Goal: Transaction & Acquisition: Purchase product/service

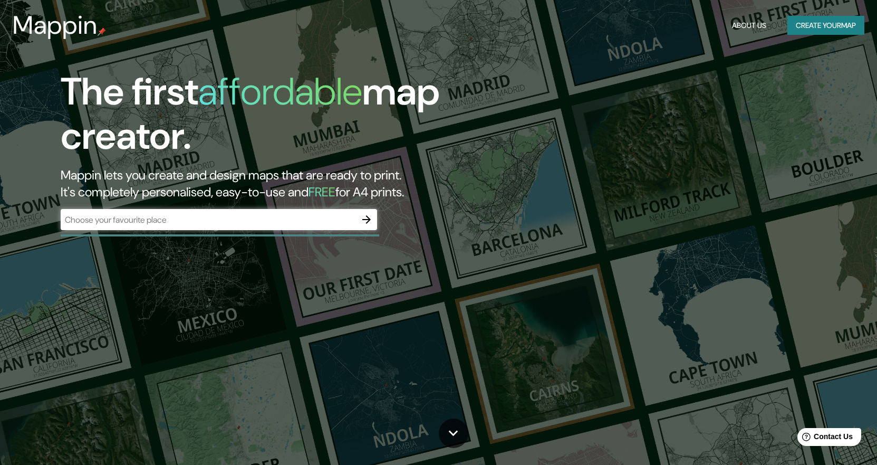
click at [280, 226] on div "​" at bounding box center [219, 219] width 316 height 21
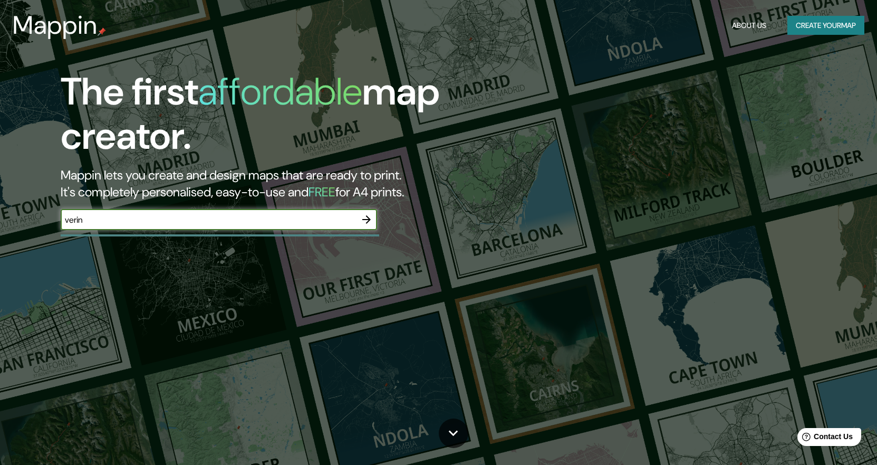
type input "verin"
click at [364, 220] on icon "button" at bounding box center [366, 219] width 13 height 13
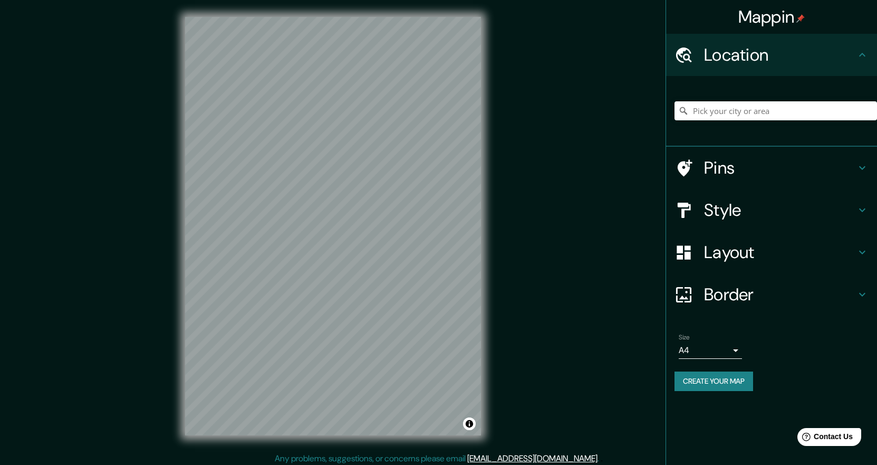
drag, startPoint x: 364, startPoint y: 220, endPoint x: 537, endPoint y: 214, distance: 172.6
click at [537, 214] on div "Mappin Location Pins Style Layout Border Choose a border. Hint : you can make l…" at bounding box center [438, 234] width 877 height 469
click at [861, 211] on icon at bounding box center [862, 210] width 6 height 4
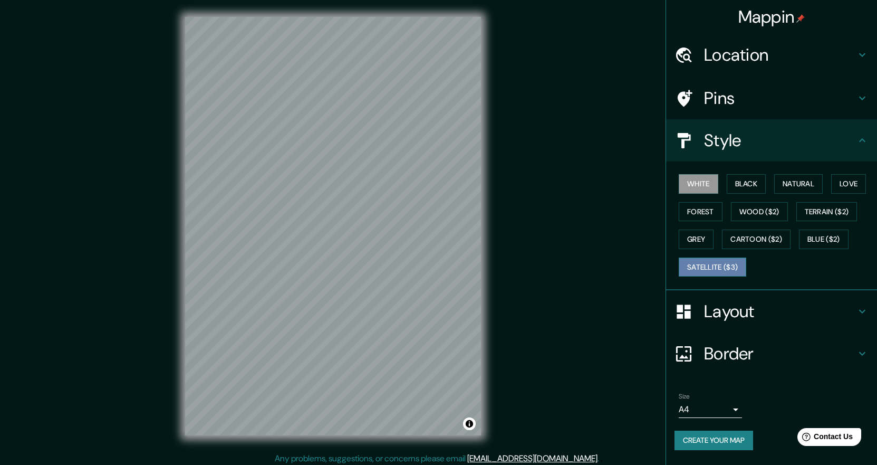
click at [722, 270] on button "Satellite ($3)" at bounding box center [713, 267] width 68 height 20
click at [806, 212] on button "Terrain ($2)" at bounding box center [826, 212] width 61 height 20
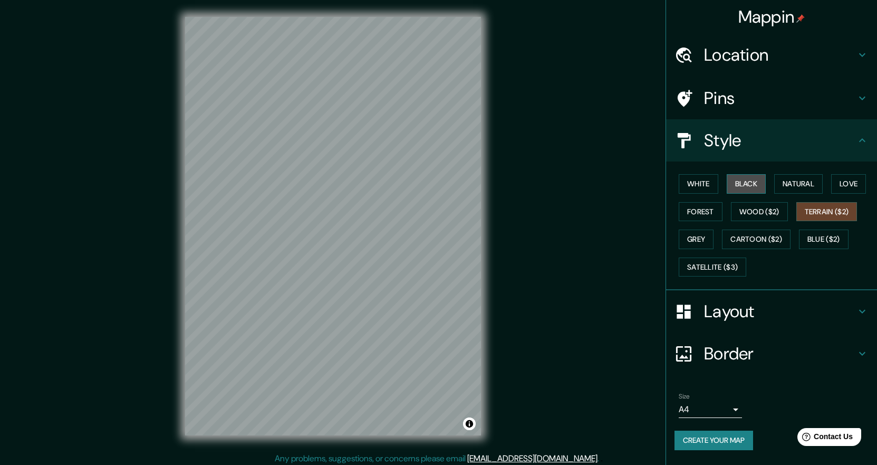
click at [754, 181] on button "Black" at bounding box center [747, 184] width 40 height 20
click at [705, 209] on button "Forest" at bounding box center [701, 212] width 44 height 20
click at [696, 242] on button "Grey" at bounding box center [696, 239] width 35 height 20
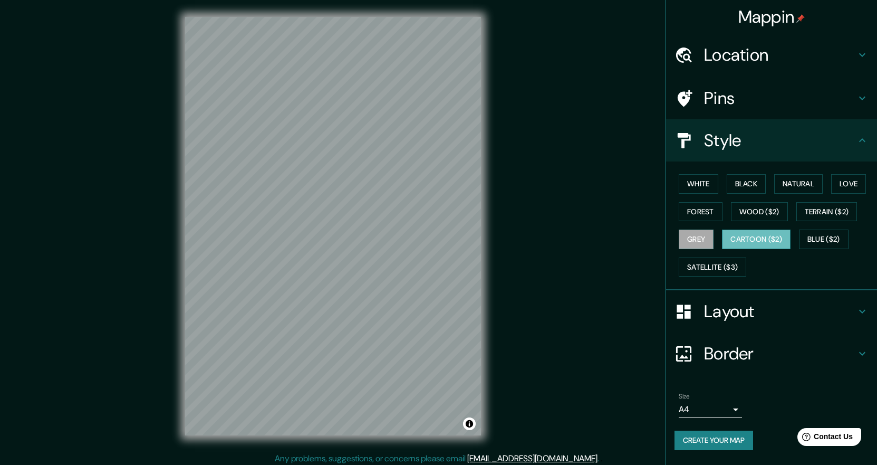
click at [754, 234] on button "Cartoon ($2)" at bounding box center [756, 239] width 69 height 20
click at [865, 97] on icon at bounding box center [862, 99] width 6 height 4
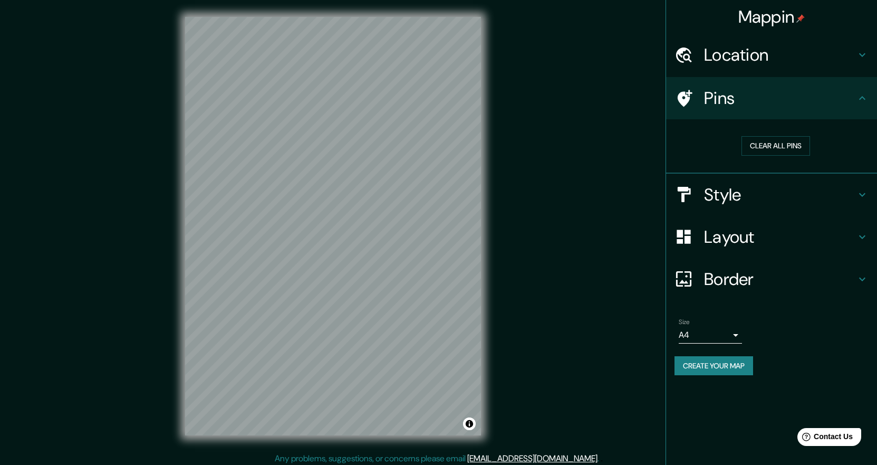
click at [862, 51] on icon at bounding box center [862, 55] width 13 height 13
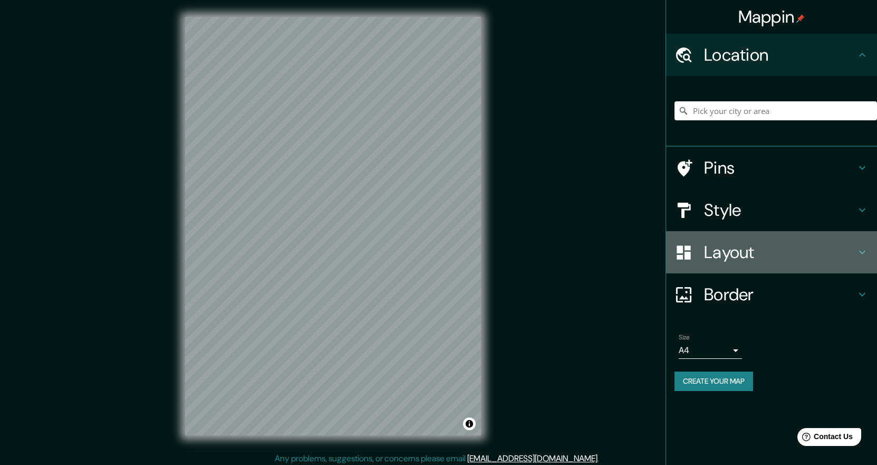
click at [866, 249] on icon at bounding box center [862, 252] width 13 height 13
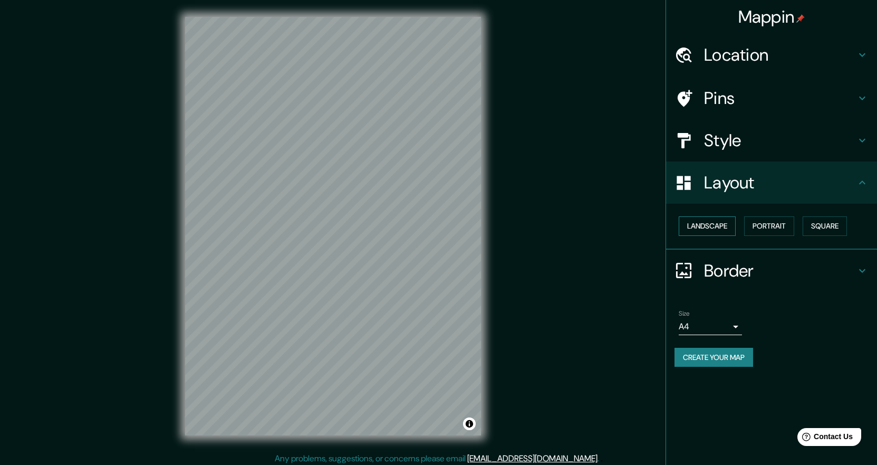
click at [722, 227] on button "Landscape" at bounding box center [707, 226] width 57 height 20
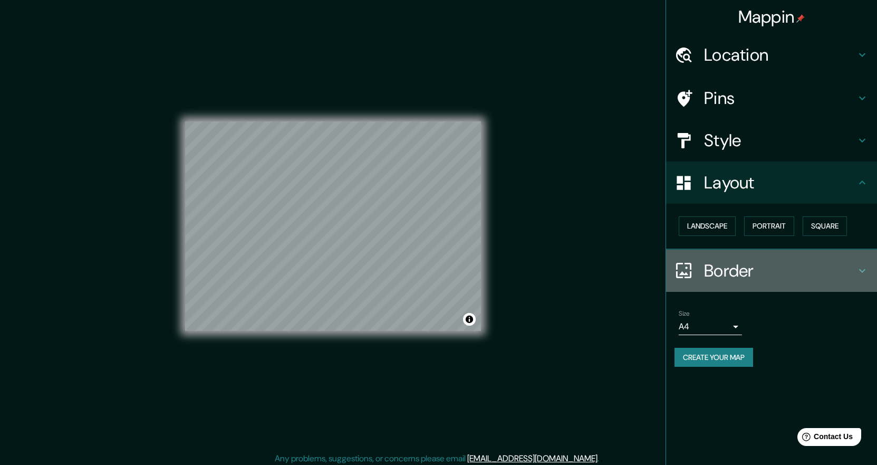
click at [863, 270] on icon at bounding box center [862, 270] width 13 height 13
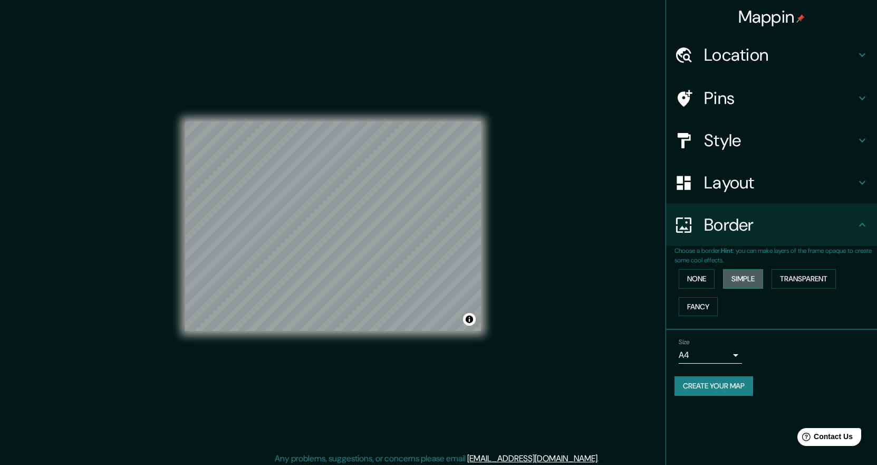
click at [750, 278] on button "Simple" at bounding box center [743, 279] width 40 height 20
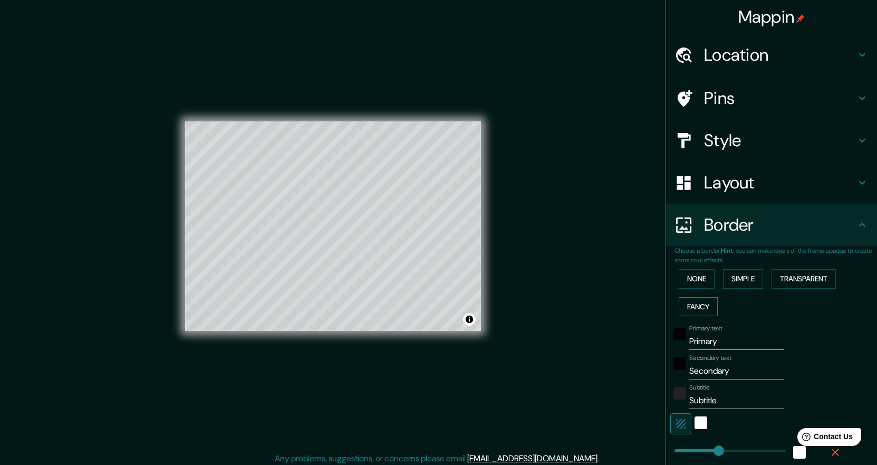
click at [694, 308] on button "Fancy" at bounding box center [698, 307] width 39 height 20
click at [799, 278] on button "Transparent" at bounding box center [804, 279] width 64 height 20
click at [697, 282] on button "None" at bounding box center [697, 279] width 36 height 20
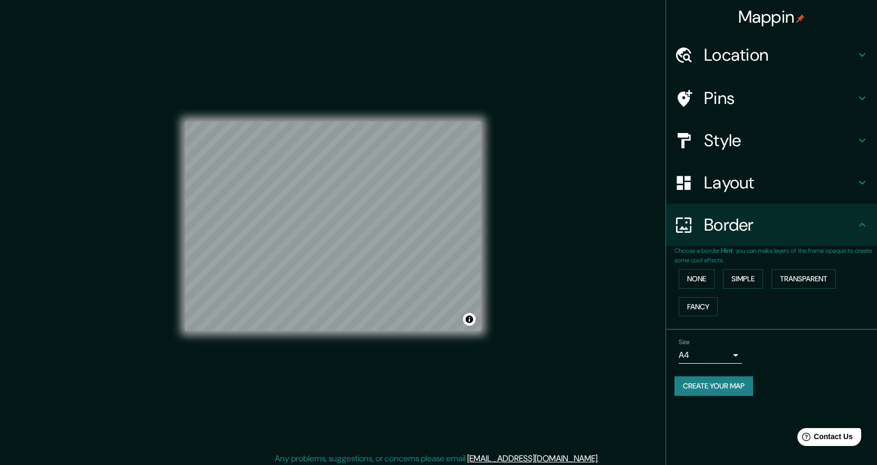
click at [858, 137] on icon at bounding box center [862, 140] width 13 height 13
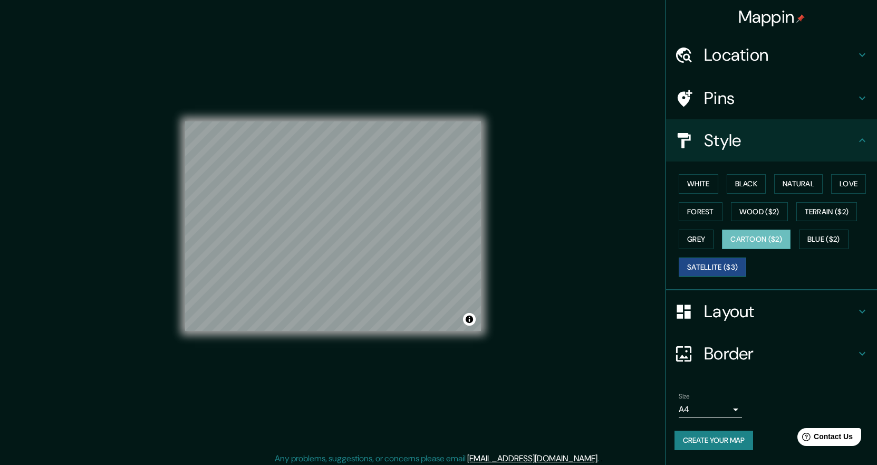
click at [721, 265] on button "Satellite ($3)" at bounding box center [713, 267] width 68 height 20
click at [173, 258] on div "© Mapbox © OpenStreetMap Improve this map © Maxar" at bounding box center [333, 226] width 330 height 452
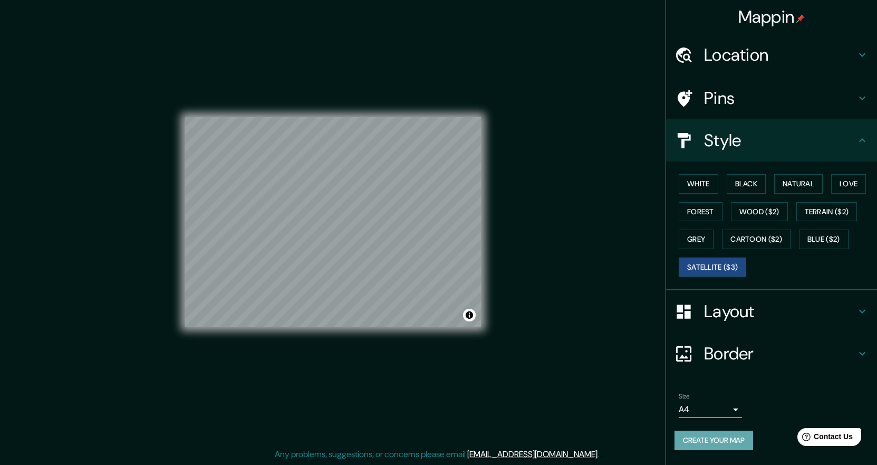
click at [725, 438] on button "Create your map" at bounding box center [714, 440] width 79 height 20
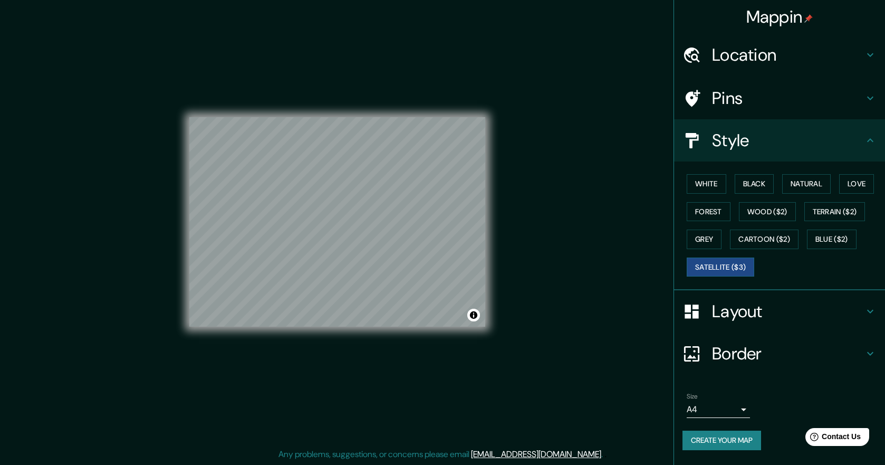
click at [738, 412] on body "Mappin Location Pins Style White Black Natural Love Forest Wood ($2) Terrain ($…" at bounding box center [442, 228] width 885 height 465
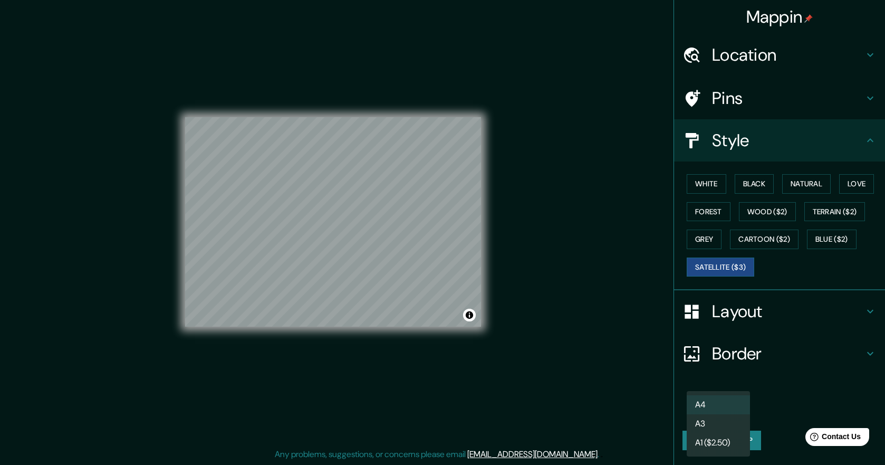
click at [738, 421] on li "A3" at bounding box center [718, 423] width 63 height 19
click at [740, 411] on body "Mappin Location Pins Style White Black Natural Love Forest Wood ($2) Terrain ($…" at bounding box center [442, 228] width 885 height 465
click at [730, 405] on li "A4" at bounding box center [718, 404] width 63 height 19
type input "single"
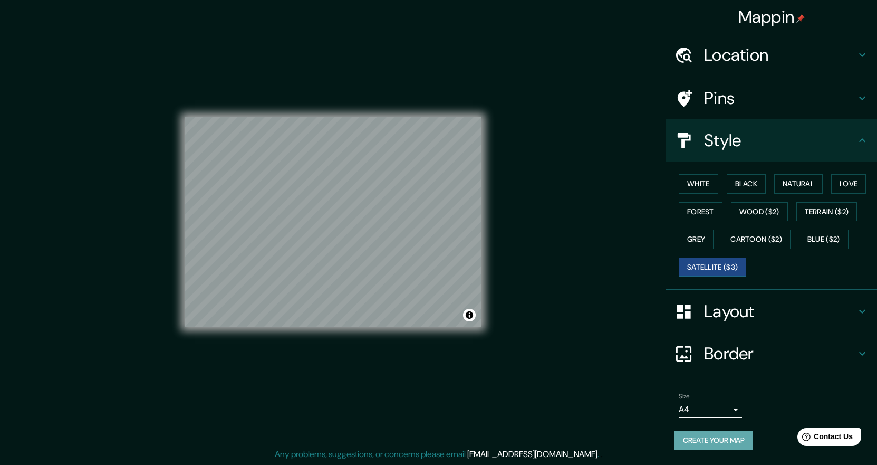
click at [730, 440] on button "Create your map" at bounding box center [714, 440] width 79 height 20
click at [469, 315] on button "Toggle attribution" at bounding box center [469, 315] width 13 height 13
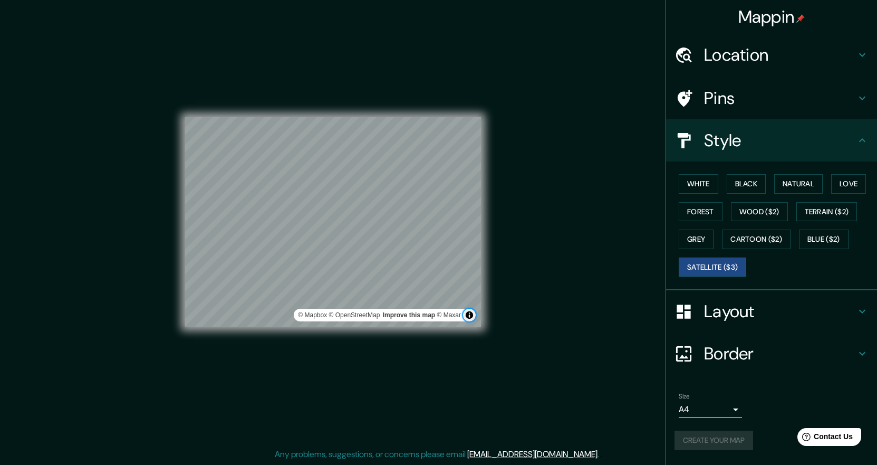
click at [469, 315] on button "Toggle attribution" at bounding box center [469, 315] width 13 height 13
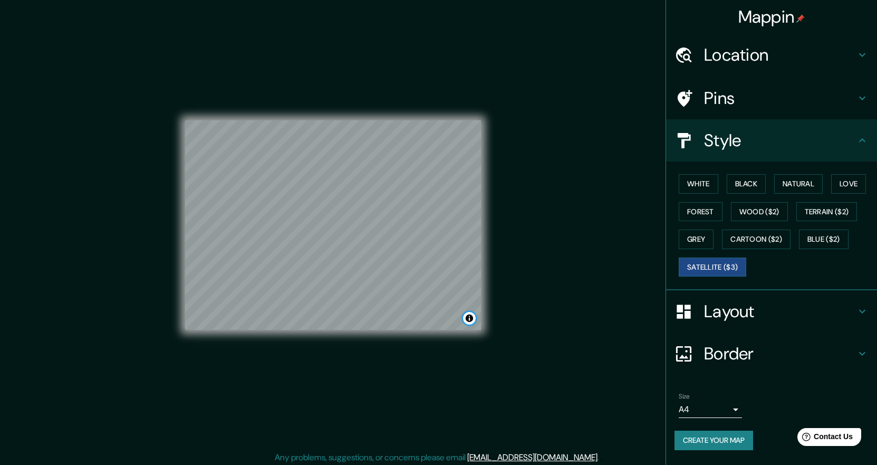
scroll to position [0, 0]
click at [595, 235] on div "Mappin Location Pins Style White Black Natural Love Forest Wood ($2) Terrain ($…" at bounding box center [438, 232] width 877 height 469
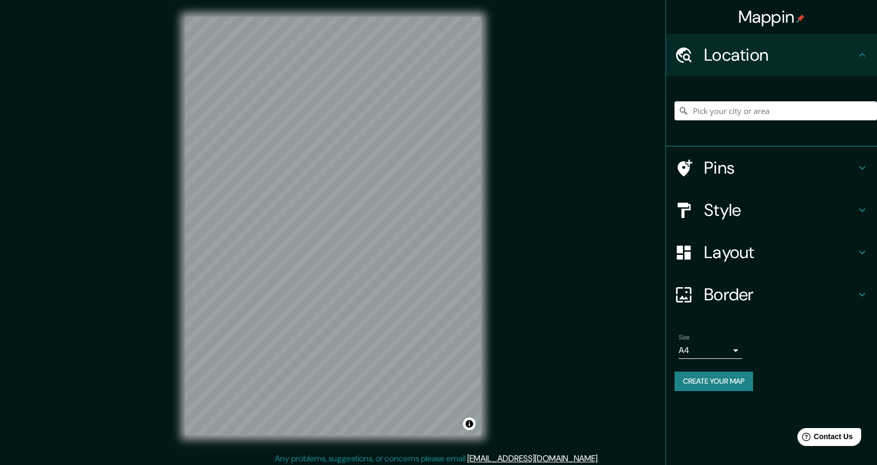
click at [491, 324] on div "© Mapbox © OpenStreetMap Improve this map" at bounding box center [333, 226] width 330 height 452
click at [484, 277] on div "© Mapbox © OpenStreetMap Improve this map" at bounding box center [333, 226] width 330 height 452
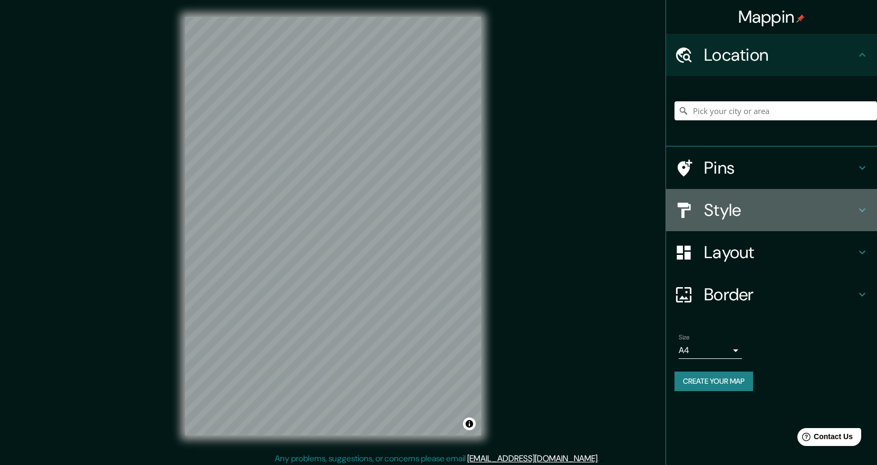
click at [862, 213] on icon at bounding box center [862, 210] width 13 height 13
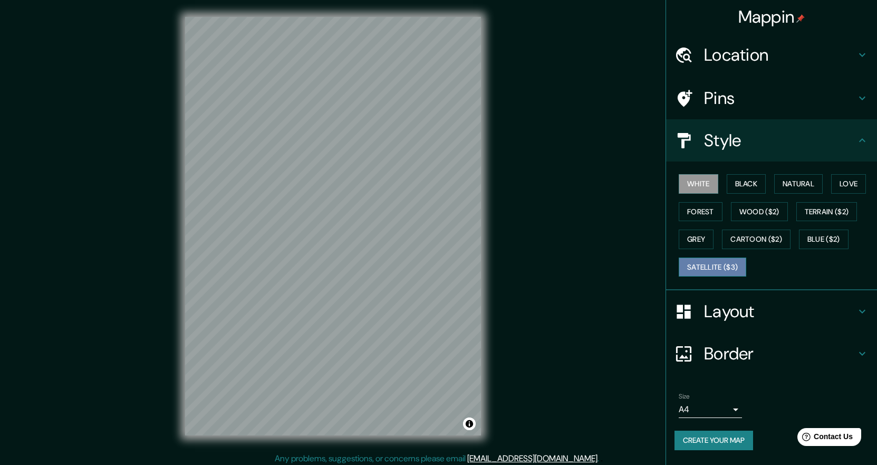
click at [708, 270] on button "Satellite ($3)" at bounding box center [713, 267] width 68 height 20
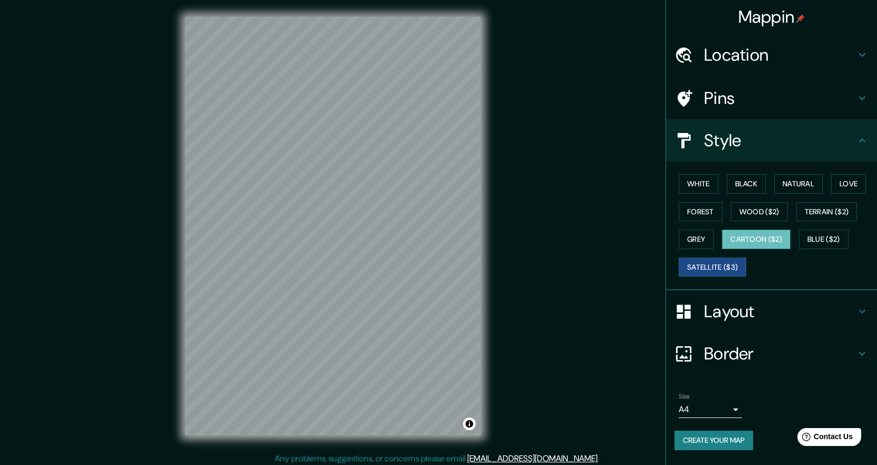
click at [775, 235] on button "Cartoon ($2)" at bounding box center [756, 239] width 69 height 20
click at [718, 263] on button "Satellite ($3)" at bounding box center [713, 267] width 68 height 20
click at [720, 440] on button "Create your map" at bounding box center [714, 440] width 79 height 20
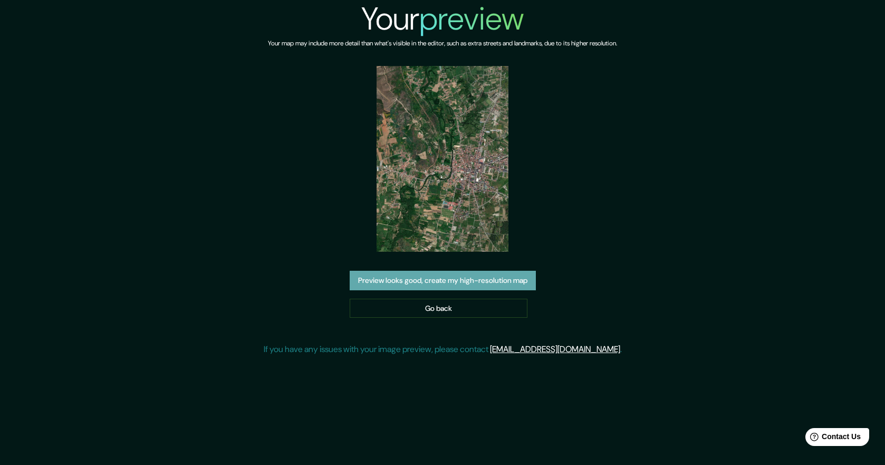
click at [477, 283] on button "Preview looks good, create my high-resolution map" at bounding box center [443, 281] width 186 height 20
click at [455, 229] on img at bounding box center [442, 159] width 131 height 186
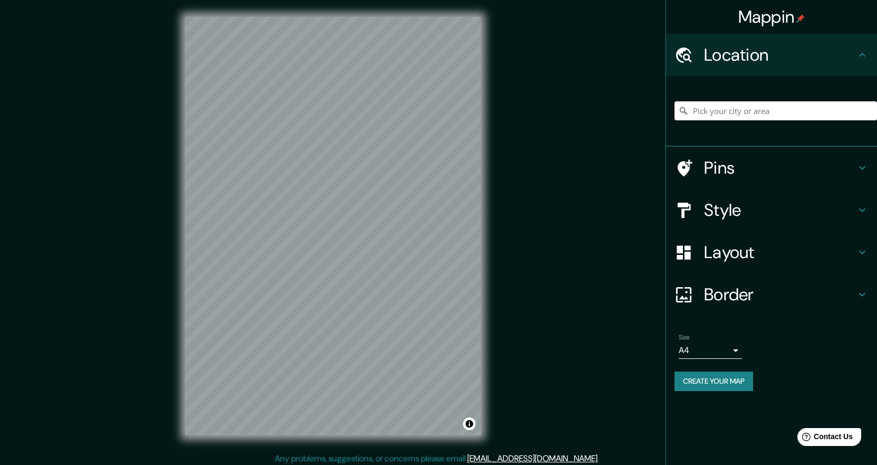
click at [490, 241] on div "© Mapbox © OpenStreetMap Improve this map" at bounding box center [333, 226] width 330 height 452
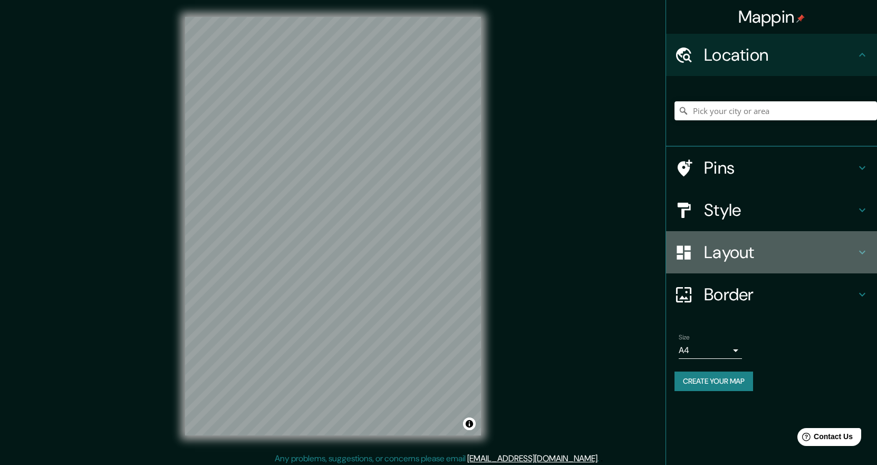
click at [863, 252] on icon at bounding box center [862, 253] width 6 height 4
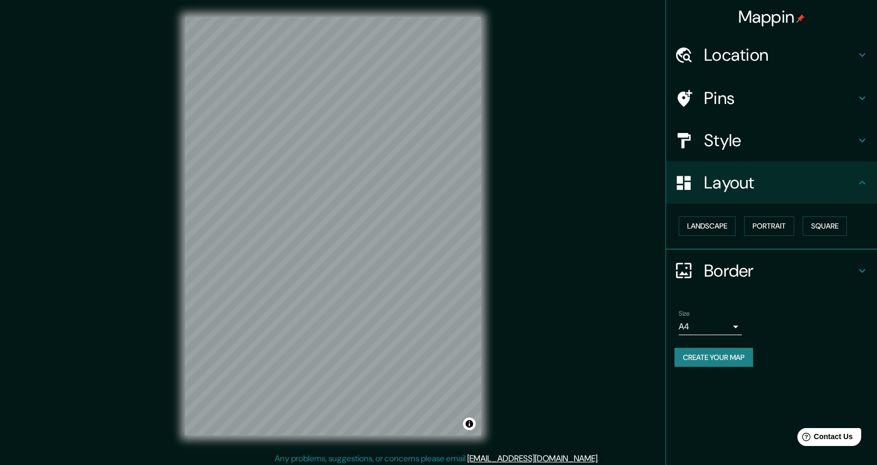
click at [864, 143] on icon at bounding box center [862, 140] width 13 height 13
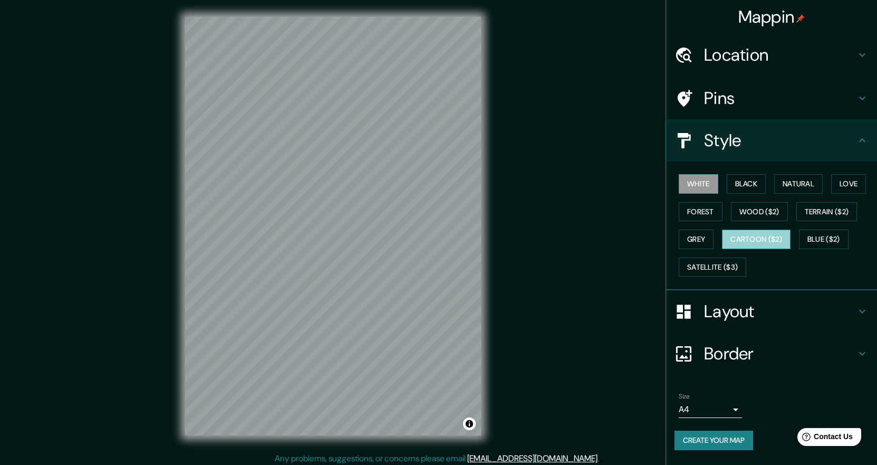
drag, startPoint x: 763, startPoint y: 239, endPoint x: 739, endPoint y: 241, distance: 23.8
click at [763, 239] on button "Cartoon ($2)" at bounding box center [756, 239] width 69 height 20
click at [733, 268] on button "Satellite ($3)" at bounding box center [713, 267] width 68 height 20
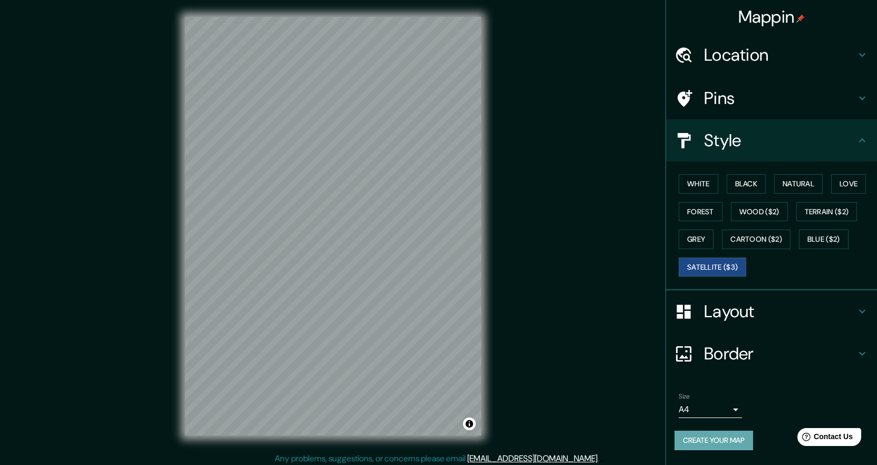
click at [696, 438] on button "Create your map" at bounding box center [714, 440] width 79 height 20
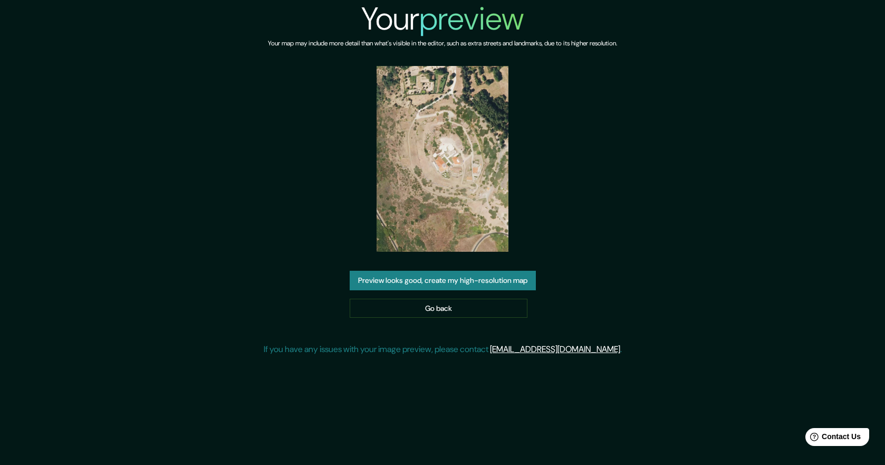
click at [492, 281] on button "Preview looks good, create my high-resolution map" at bounding box center [443, 281] width 186 height 20
